Goal: Task Accomplishment & Management: Use online tool/utility

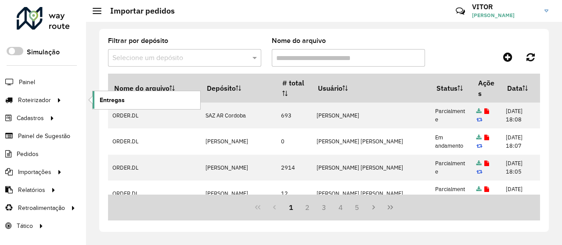
click at [103, 104] on span "Entregas" at bounding box center [112, 100] width 25 height 9
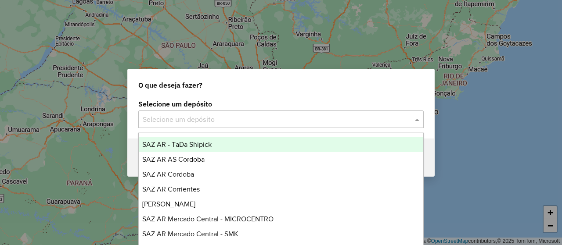
click at [166, 118] on input "text" at bounding box center [272, 120] width 259 height 11
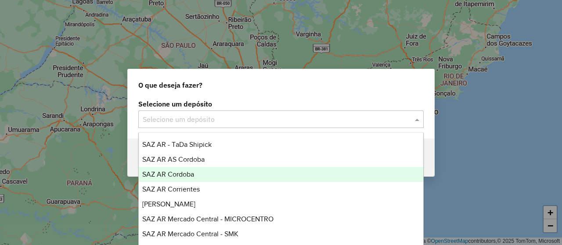
click at [206, 176] on div "SAZ AR Cordoba" at bounding box center [281, 174] width 284 height 15
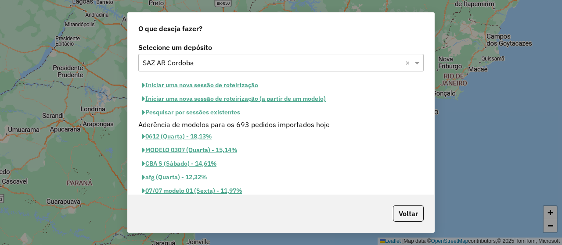
click at [174, 113] on button "Pesquisar por sessões existentes" at bounding box center [191, 113] width 106 height 14
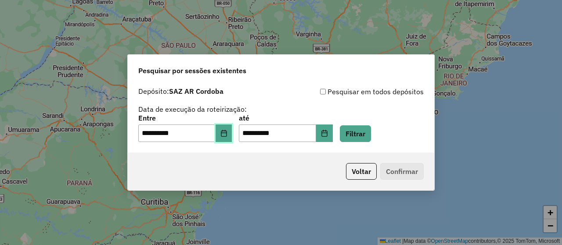
click at [227, 132] on icon "Choose Date" at bounding box center [223, 133] width 7 height 7
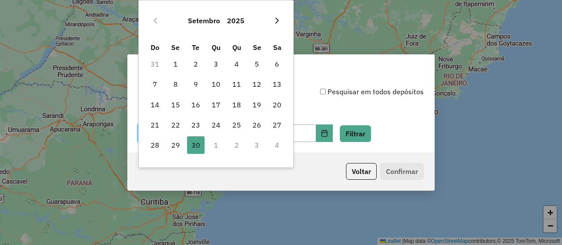
click at [282, 22] on button "Next Month" at bounding box center [277, 21] width 14 height 14
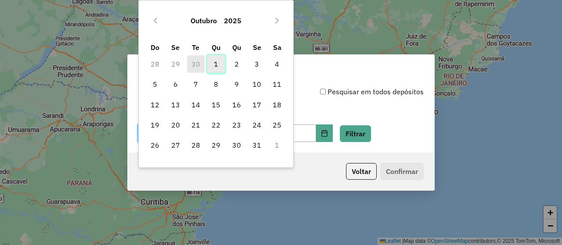
click at [215, 61] on span "1" at bounding box center [216, 64] width 18 height 18
type input "**********"
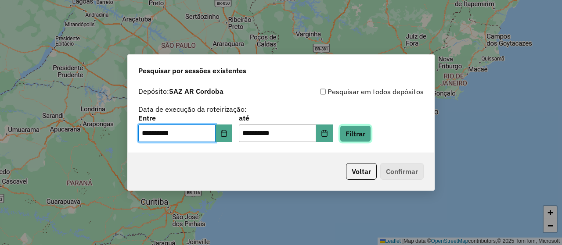
click at [365, 132] on button "Filtrar" at bounding box center [355, 134] width 31 height 17
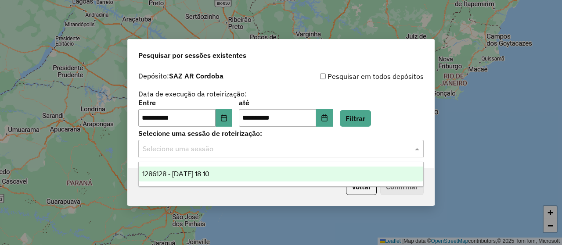
click at [203, 153] on input "text" at bounding box center [272, 149] width 259 height 11
click at [209, 172] on span "1286128 - 01/10/2025 18:10" at bounding box center [175, 173] width 67 height 7
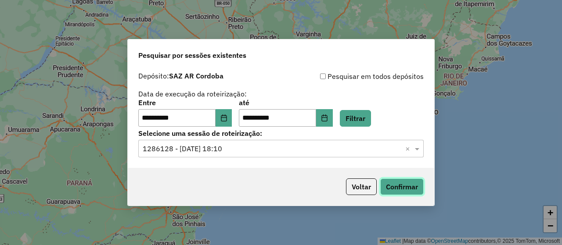
click at [390, 189] on button "Confirmar" at bounding box center [401, 187] width 43 height 17
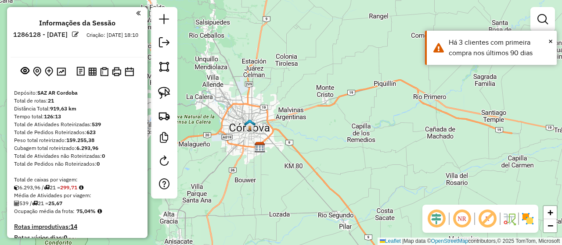
drag, startPoint x: 293, startPoint y: 121, endPoint x: 257, endPoint y: 143, distance: 42.2
click at [273, 149] on div "Janela de atendimento Grade de atendimento Capacidade Transportadoras Veículos …" at bounding box center [281, 122] width 562 height 245
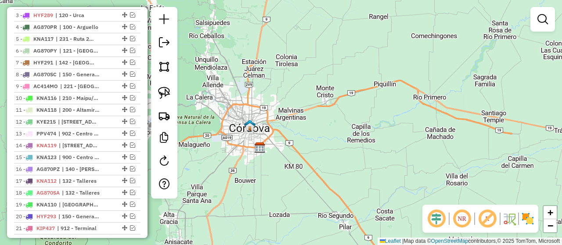
scroll to position [395, 0]
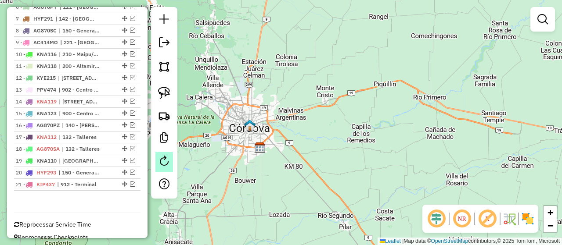
click at [160, 157] on em at bounding box center [164, 161] width 11 height 11
select select "*"
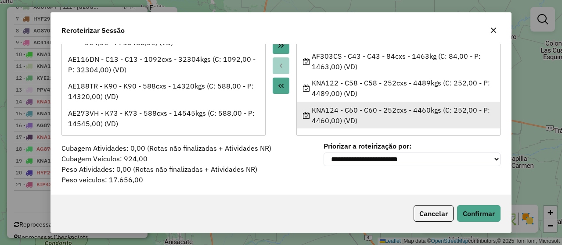
scroll to position [0, 0]
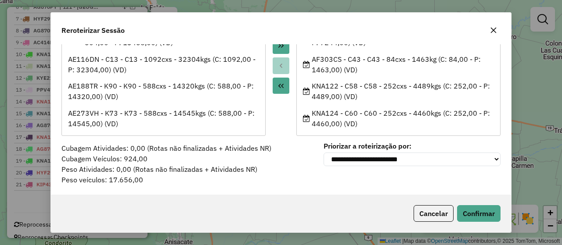
click at [493, 32] on icon "button" at bounding box center [493, 30] width 7 height 7
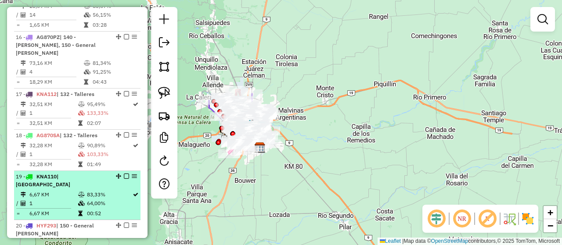
scroll to position [991, 0]
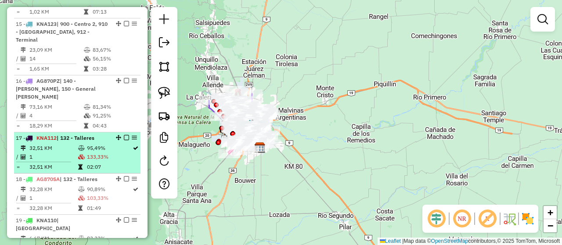
click at [116, 144] on td "95,49%" at bounding box center [109, 148] width 46 height 9
select select "**********"
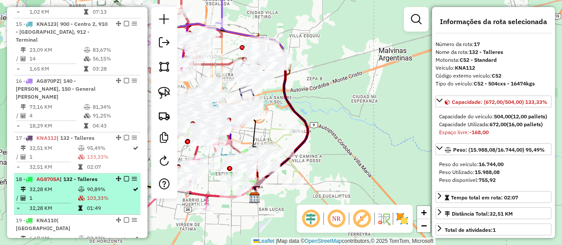
click at [115, 194] on td "103,33%" at bounding box center [109, 198] width 46 height 9
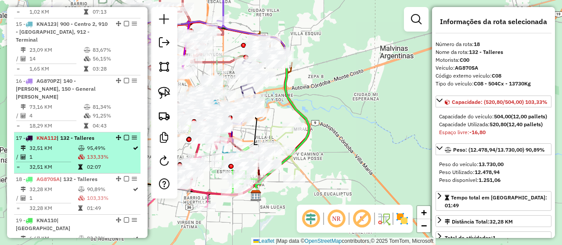
click at [119, 153] on td "133,33%" at bounding box center [109, 157] width 46 height 9
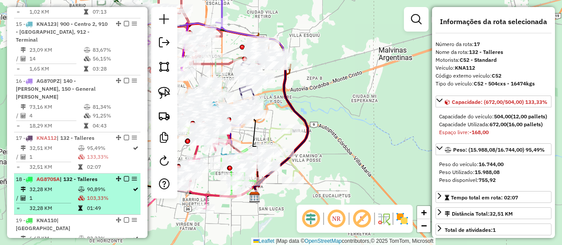
click at [122, 194] on td "103,33%" at bounding box center [109, 198] width 46 height 9
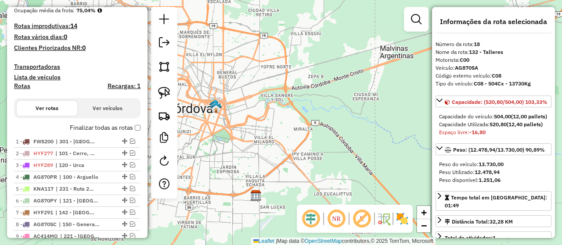
scroll to position [245, 0]
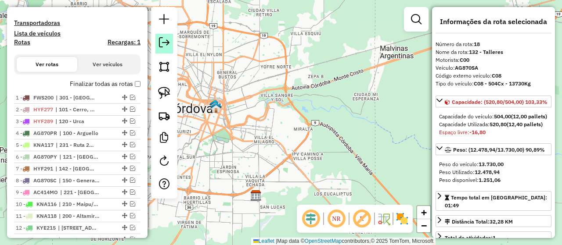
click at [159, 44] on em at bounding box center [164, 42] width 11 height 11
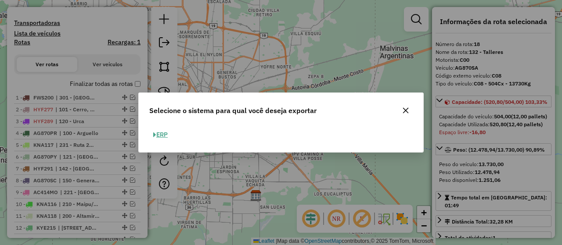
click at [164, 133] on button "ERP" at bounding box center [160, 135] width 22 height 14
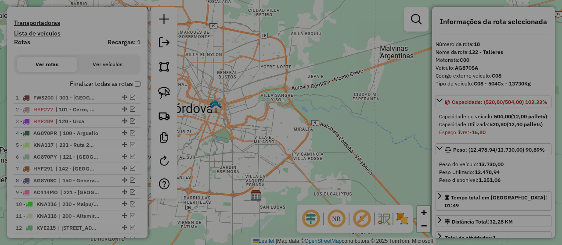
select select "*********"
select select "**"
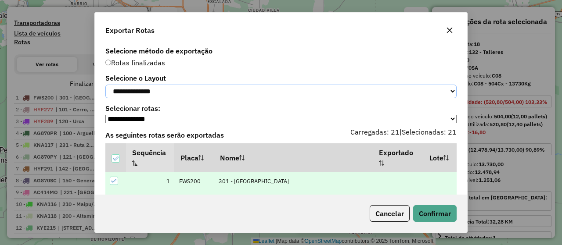
click at [154, 93] on select "**********" at bounding box center [280, 92] width 351 height 14
click at [105, 85] on select "**********" at bounding box center [280, 92] width 351 height 14
click at [429, 208] on button "Confirmar" at bounding box center [434, 213] width 43 height 17
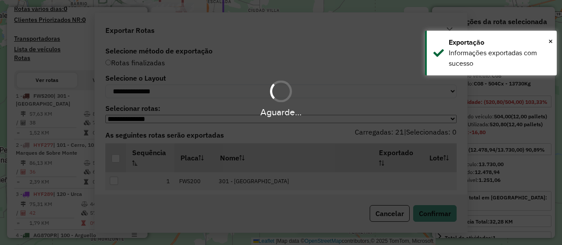
scroll to position [268, 0]
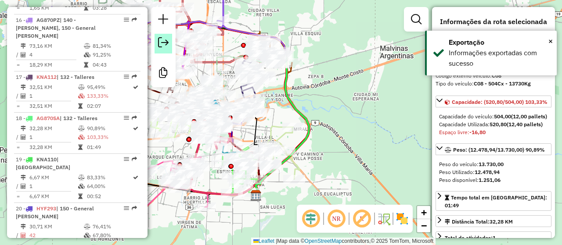
click at [164, 41] on em at bounding box center [163, 42] width 11 height 11
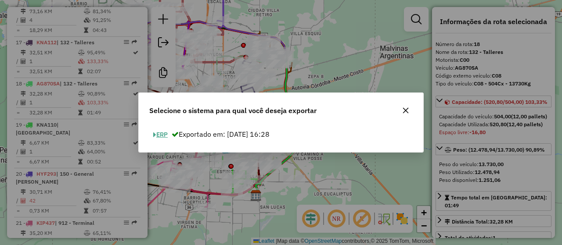
click at [164, 136] on button "ERP" at bounding box center [160, 135] width 22 height 14
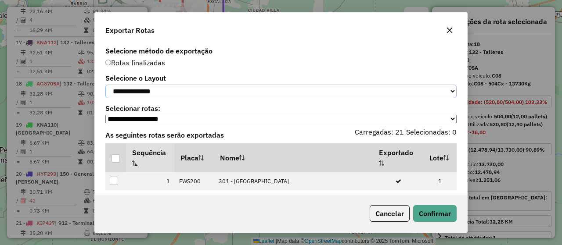
click at [155, 91] on select "**********" at bounding box center [280, 92] width 351 height 14
select select "*********"
click at [105, 85] on select "**********" at bounding box center [280, 92] width 351 height 14
click at [116, 162] on div at bounding box center [115, 159] width 8 height 8
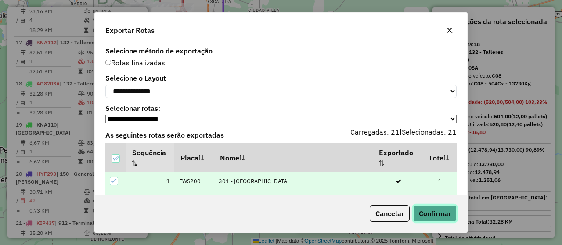
click at [424, 215] on button "Confirmar" at bounding box center [434, 213] width 43 height 17
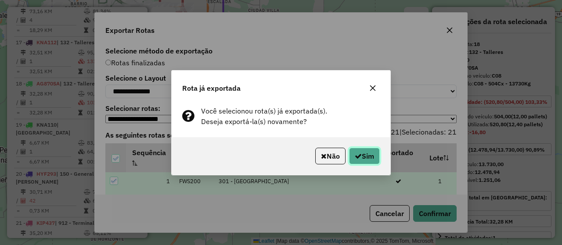
click at [365, 157] on button "Sim" at bounding box center [364, 156] width 31 height 17
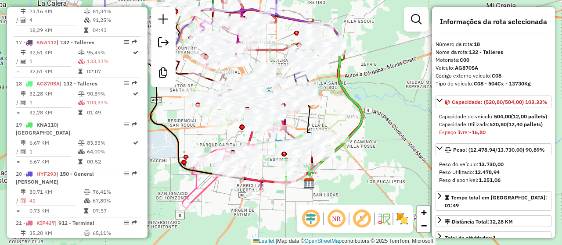
drag, startPoint x: 315, startPoint y: 163, endPoint x: 368, endPoint y: 151, distance: 54.5
click at [368, 151] on div "Janela de atendimento Grade de atendimento Capacidade Transportadoras Veículos …" at bounding box center [281, 122] width 562 height 245
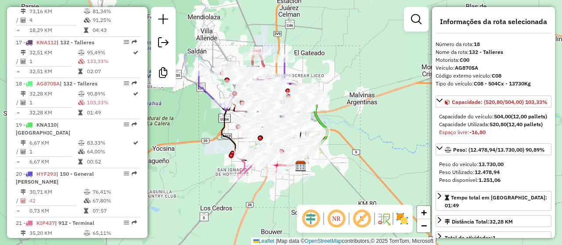
drag, startPoint x: 390, startPoint y: 160, endPoint x: 352, endPoint y: 159, distance: 37.8
click at [352, 159] on div "Janela de atendimento Grade de atendimento Capacidade Transportadoras Veículos …" at bounding box center [281, 122] width 562 height 245
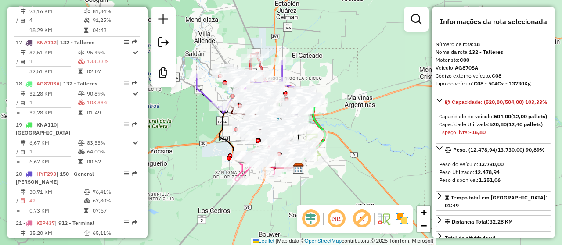
click at [350, 162] on div "Janela de atendimento Grade de atendimento Capacidade Transportadoras Veículos …" at bounding box center [281, 122] width 562 height 245
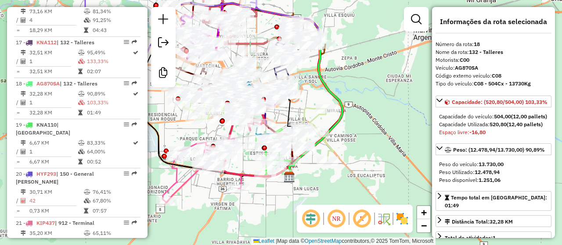
drag, startPoint x: 350, startPoint y: 162, endPoint x: 392, endPoint y: 163, distance: 42.6
click at [392, 163] on div "Janela de atendimento Grade de atendimento Capacidade Transportadoras Veículos …" at bounding box center [281, 122] width 562 height 245
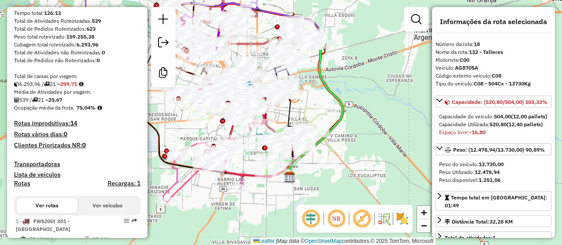
scroll to position [0, 0]
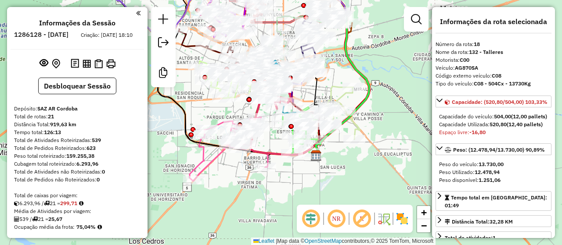
drag, startPoint x: 261, startPoint y: 209, endPoint x: 280, endPoint y: 189, distance: 28.2
click at [287, 187] on div "Janela de atendimento Grade de atendimento Capacidade Transportadoras Veículos …" at bounding box center [281, 122] width 562 height 245
click at [410, 19] on link at bounding box center [416, 20] width 18 height 18
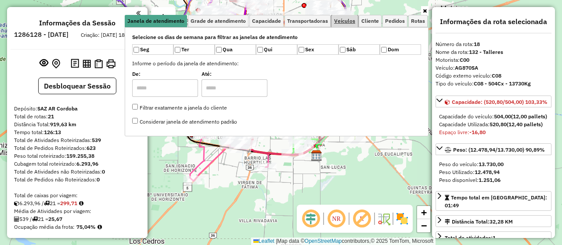
click at [349, 21] on span "Veículos" at bounding box center [344, 20] width 21 height 5
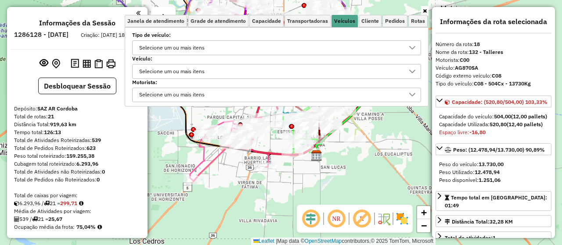
click at [241, 49] on div "Selecione um ou mais itens" at bounding box center [270, 48] width 268 height 14
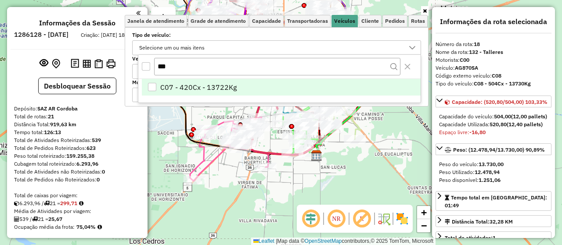
type input "***"
click at [223, 84] on span "C07 - 420Cx - 13722Kg" at bounding box center [198, 87] width 76 height 11
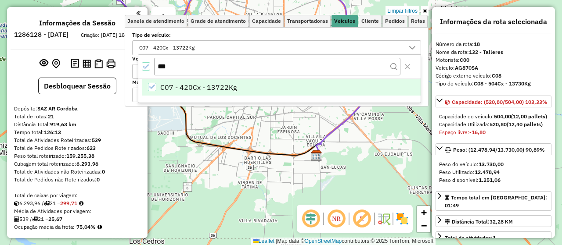
click at [277, 151] on icon at bounding box center [216, 65] width 208 height 180
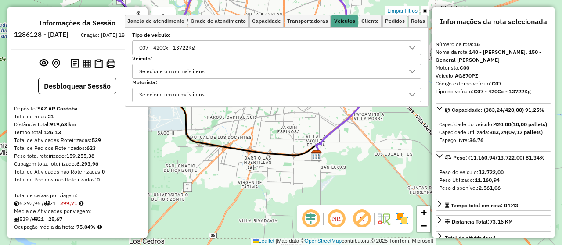
scroll to position [168, 0]
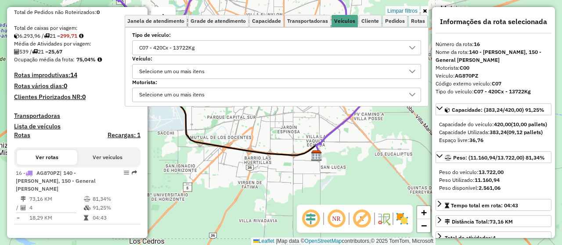
click at [292, 129] on div "Limpar filtros Janela de atendimento Grade de atendimento Capacidade Transporta…" at bounding box center [281, 122] width 562 height 245
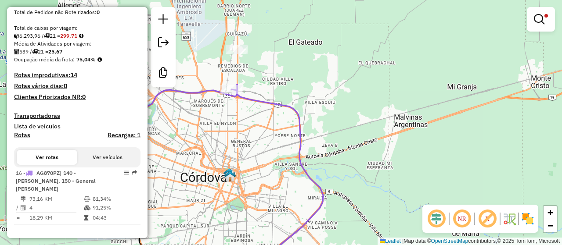
drag, startPoint x: 299, startPoint y: 125, endPoint x: 251, endPoint y: 220, distance: 106.8
click at [252, 237] on div "Limpar filtros Janela de atendimento Grade de atendimento Capacidade Transporta…" at bounding box center [281, 122] width 562 height 245
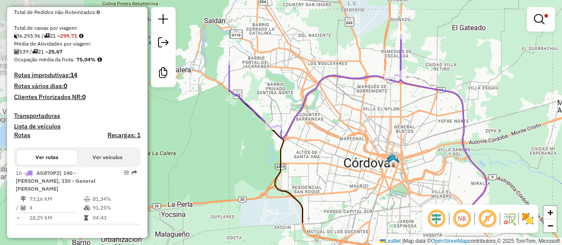
drag, startPoint x: 233, startPoint y: 151, endPoint x: 326, endPoint y: 105, distance: 104.4
click at [326, 105] on div "Limpar filtros Janela de atendimento Grade de atendimento Capacidade Transporta…" at bounding box center [281, 122] width 562 height 245
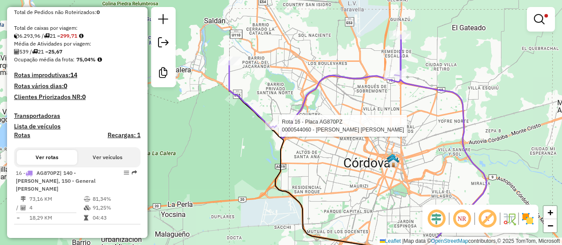
select select "**********"
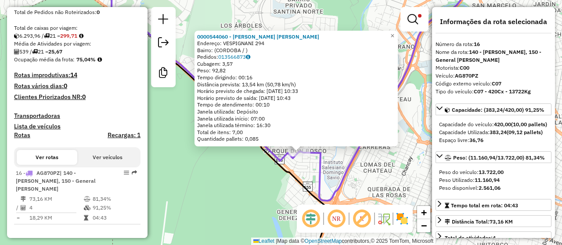
click at [308, 170] on div "0000544060 - Barros Corral [PERSON_NAME]: VESPIGNANI 294 Bairro: ([GEOGRAPHIC_D…" at bounding box center [281, 122] width 562 height 245
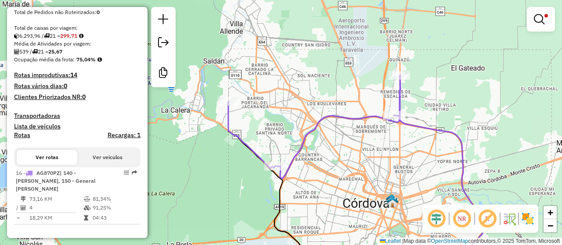
drag, startPoint x: 390, startPoint y: 160, endPoint x: 320, endPoint y: 170, distance: 70.5
click at [320, 170] on div "Limpar filtros Janela de atendimento Grade de atendimento Capacidade Transporta…" at bounding box center [281, 122] width 562 height 245
click at [311, 129] on icon at bounding box center [314, 126] width 172 height 103
select select "**********"
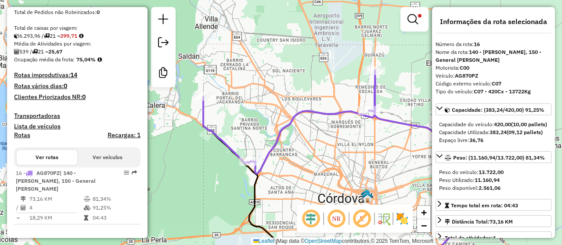
drag, startPoint x: 337, startPoint y: 137, endPoint x: 312, endPoint y: 132, distance: 25.5
click at [312, 132] on div "Limpar filtros Janela de atendimento Grade de atendimento Capacidade Transporta…" at bounding box center [281, 122] width 562 height 245
click at [410, 17] on em at bounding box center [412, 19] width 11 height 11
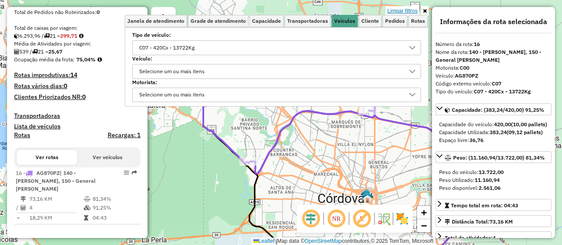
click at [410, 11] on link "Limpar filtros" at bounding box center [402, 11] width 34 height 10
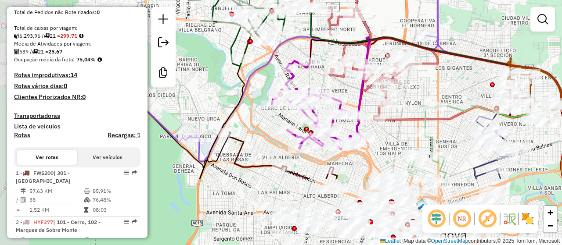
drag, startPoint x: 375, startPoint y: 120, endPoint x: 475, endPoint y: 29, distance: 135.5
click at [475, 29] on div "Janela de atendimento Grade de atendimento Capacidade Transportadoras Veículos …" at bounding box center [281, 122] width 562 height 245
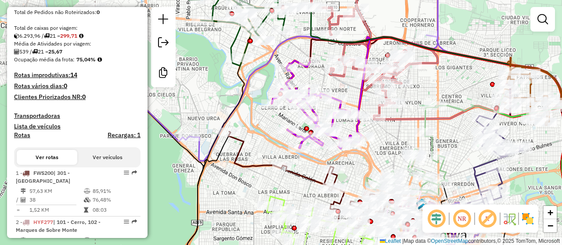
click at [240, 143] on icon at bounding box center [308, 180] width 160 height 97
select select "**********"
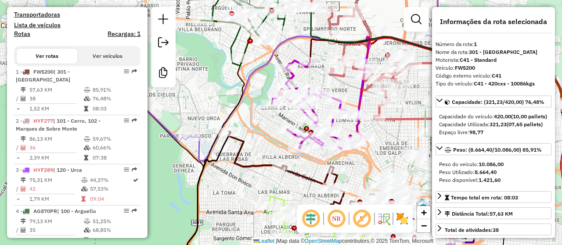
scroll to position [336, 0]
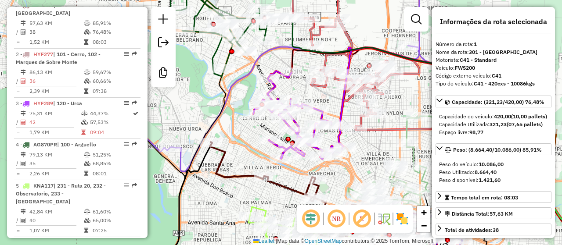
drag, startPoint x: 193, startPoint y: 109, endPoint x: 174, endPoint y: 119, distance: 21.2
click at [174, 119] on div "Janela de atendimento Grade de atendimento Capacidade Transportadoras Veículos …" at bounding box center [281, 122] width 562 height 245
